Goal: Check status: Check status

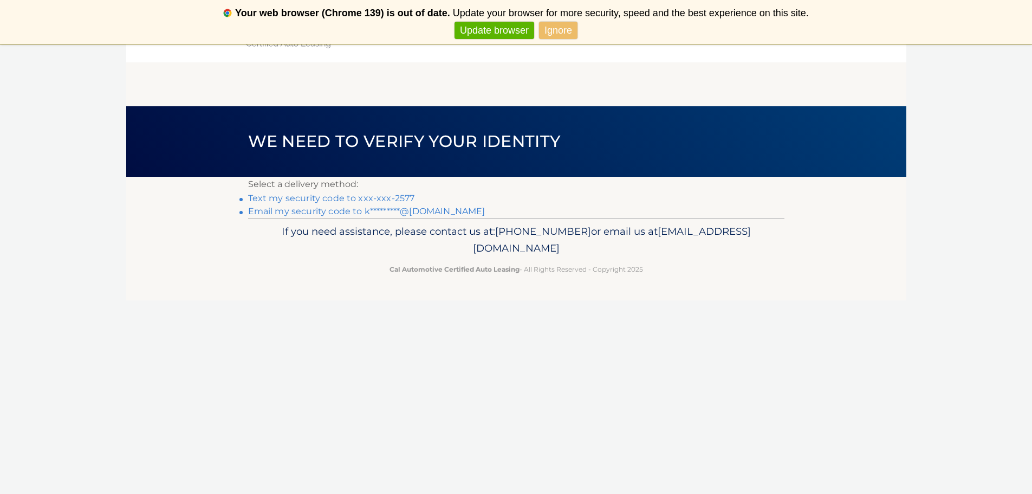
click at [381, 199] on link "Text my security code to xxx-xxx-2577" at bounding box center [331, 198] width 167 height 10
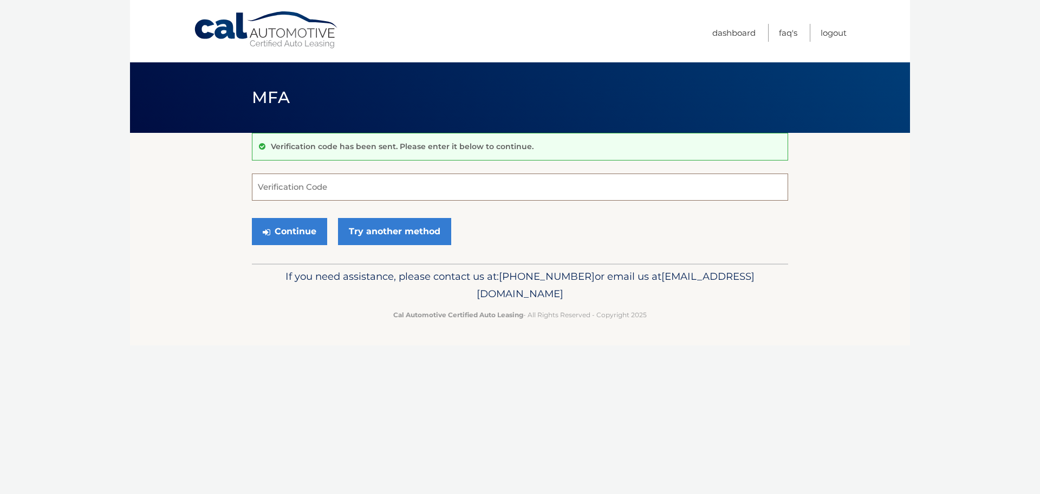
click at [381, 198] on input "Verification Code" at bounding box center [520, 186] width 536 height 27
type input "292047"
click at [283, 233] on button "Continue" at bounding box center [289, 231] width 75 height 27
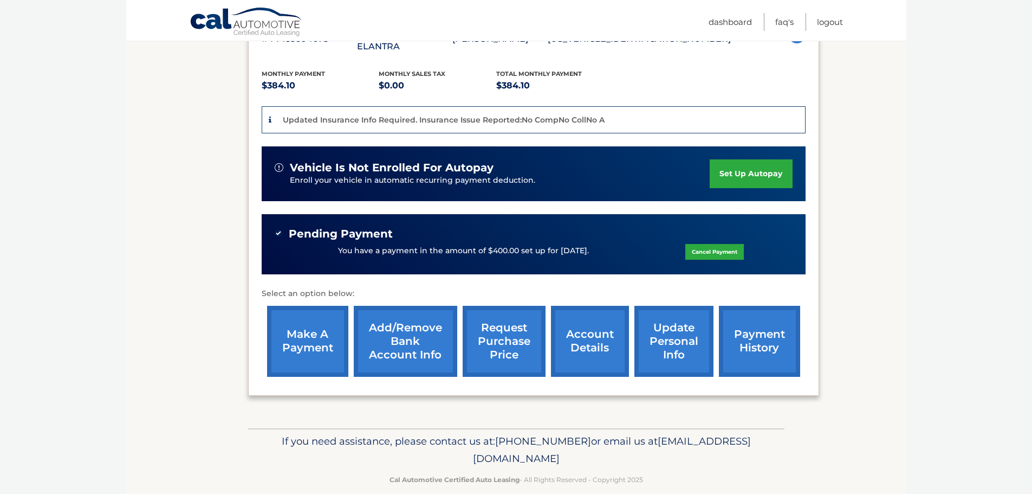
scroll to position [224, 0]
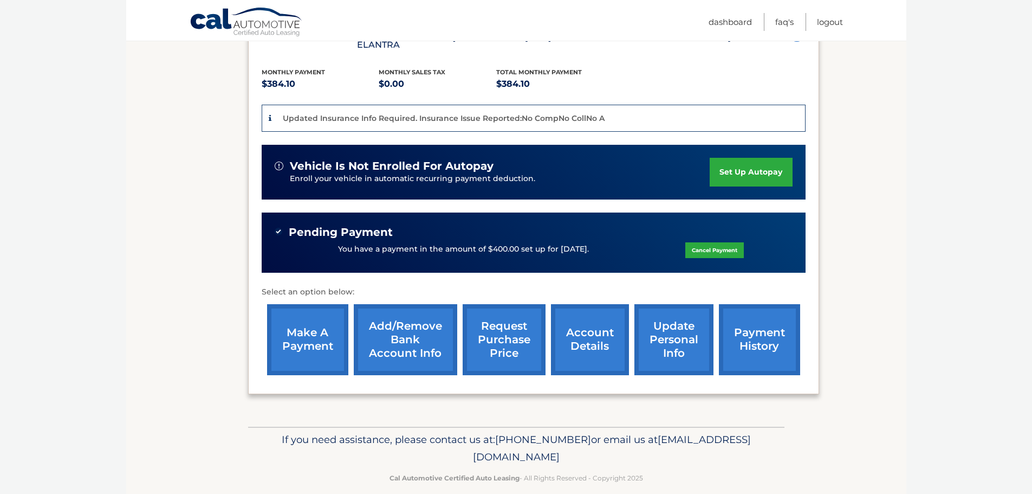
click at [600, 333] on link "account details" at bounding box center [590, 339] width 78 height 71
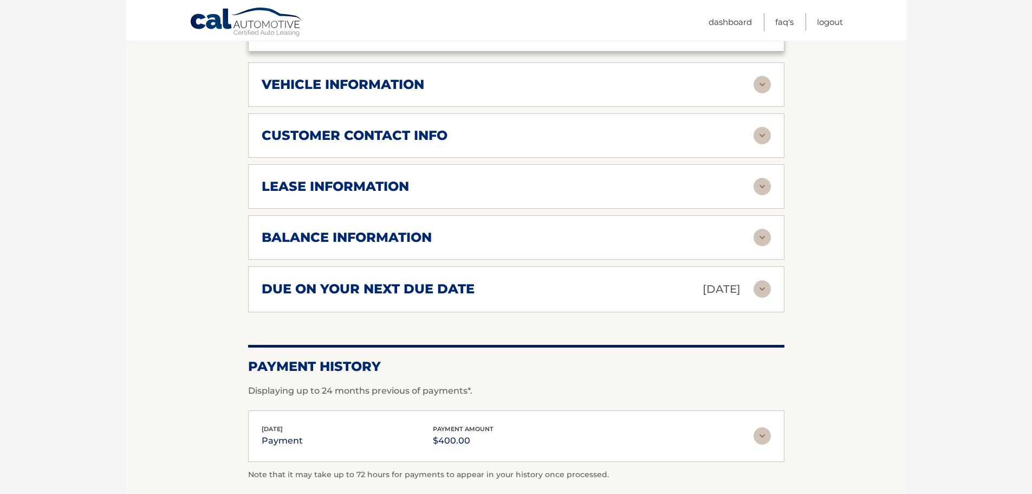
scroll to position [542, 0]
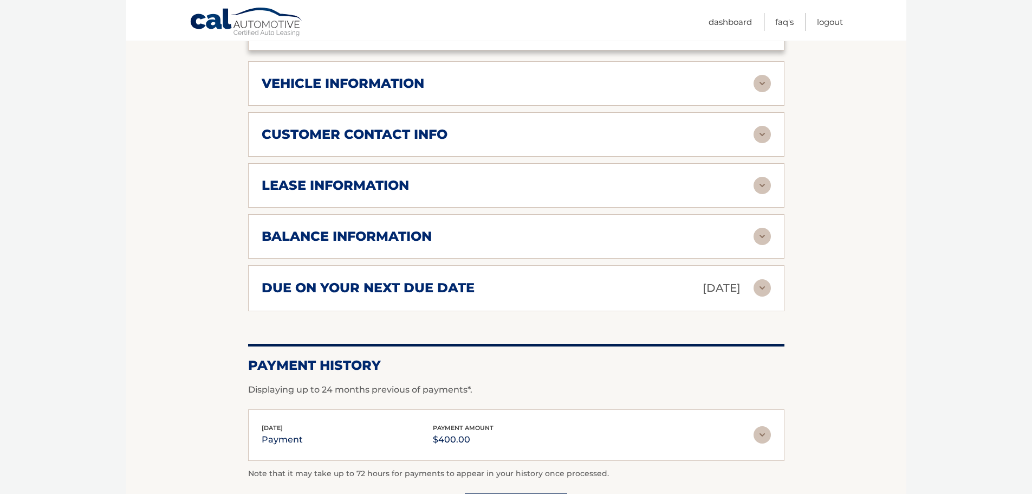
click at [679, 229] on div "balance information" at bounding box center [516, 236] width 509 height 17
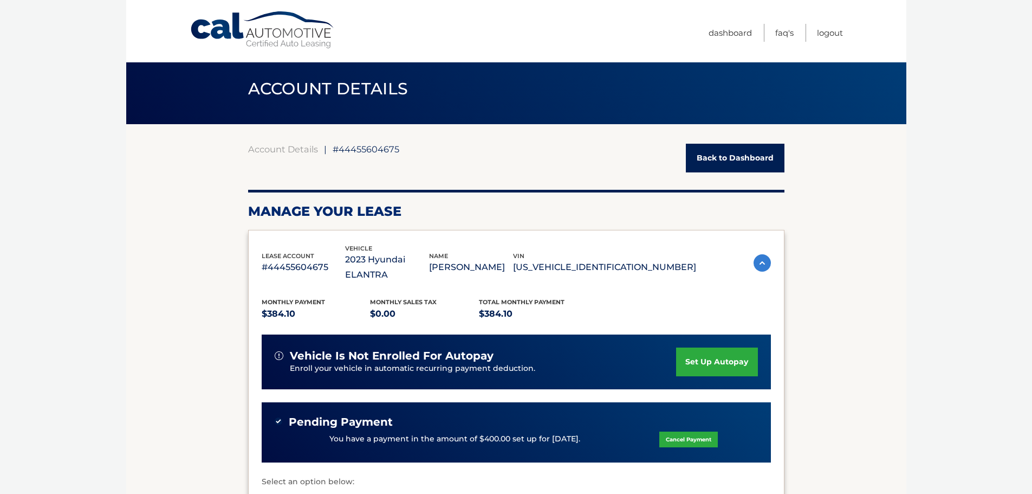
scroll to position [0, 0]
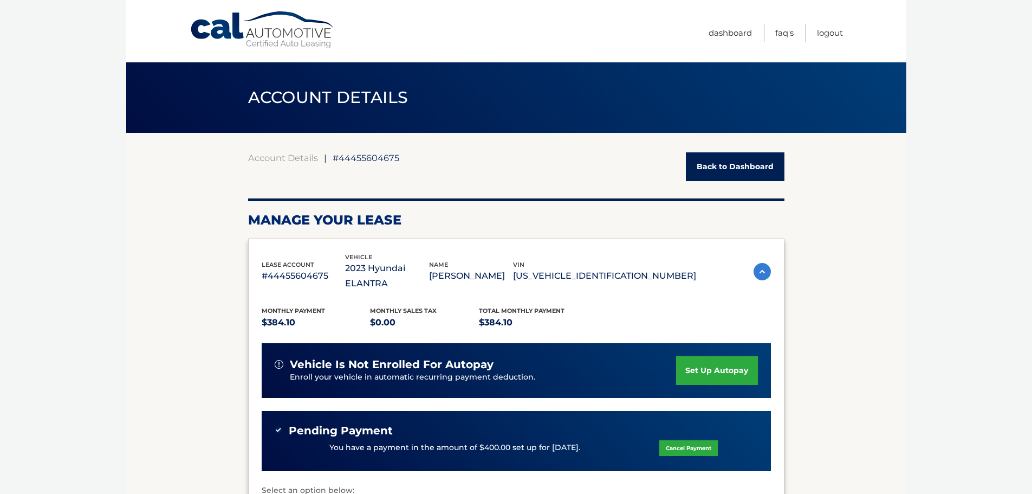
click at [436, 212] on h2 "Manage Your Lease" at bounding box center [516, 220] width 536 height 16
